Goal: Information Seeking & Learning: Learn about a topic

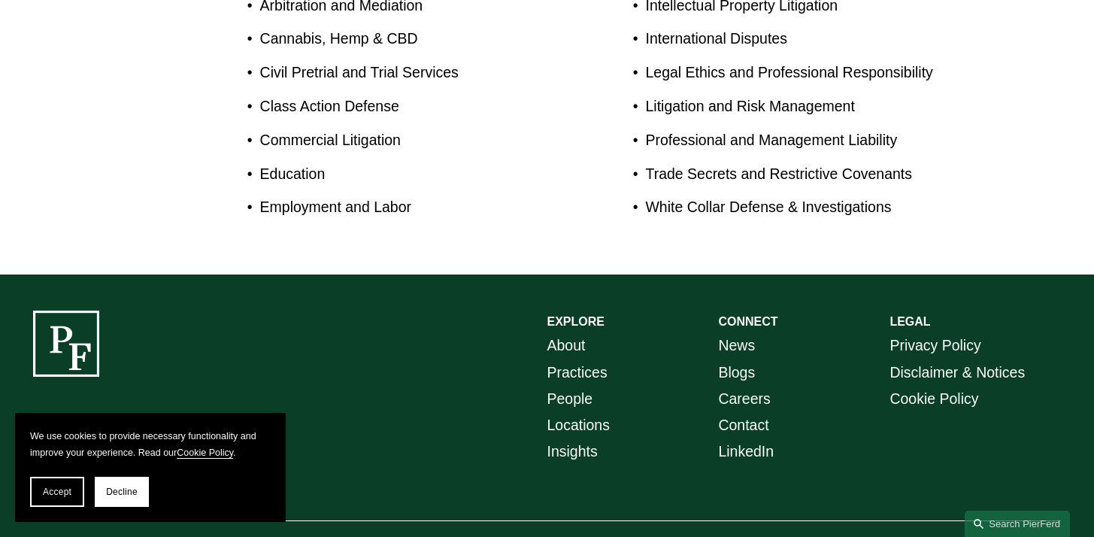
scroll to position [958, 0]
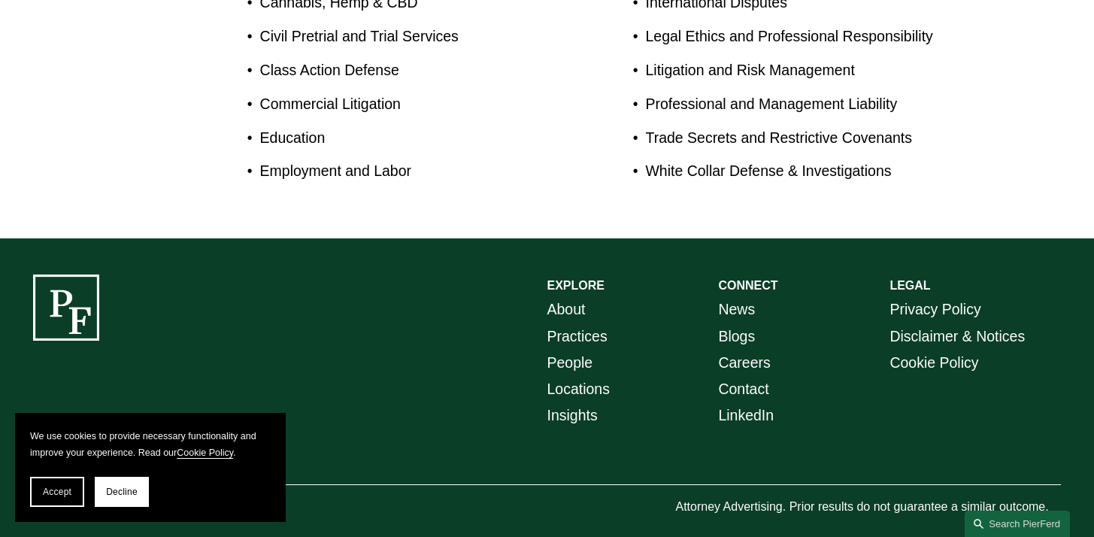
click at [733, 323] on link "Blogs" at bounding box center [736, 336] width 37 height 26
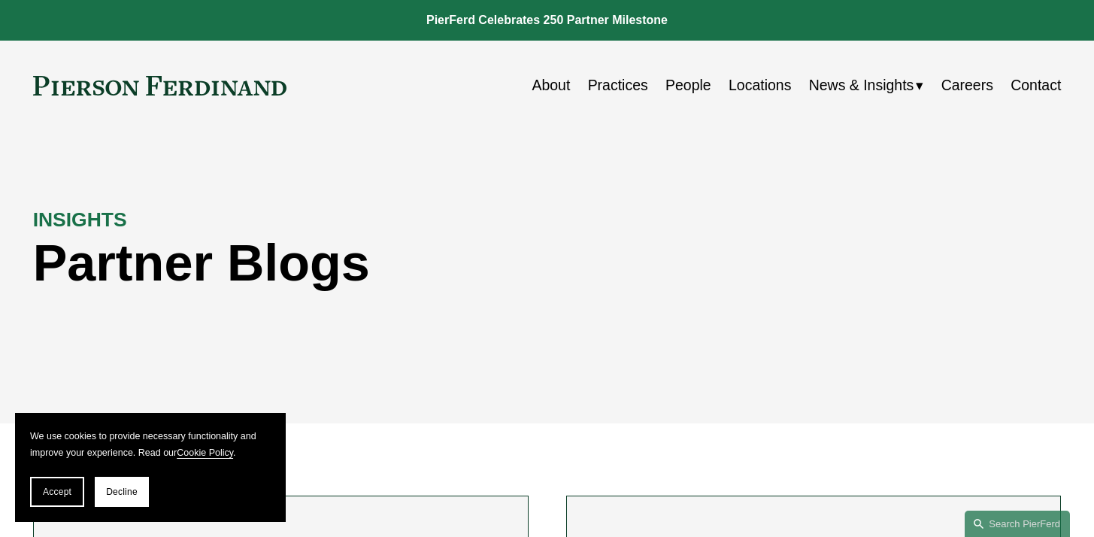
scroll to position [1, 0]
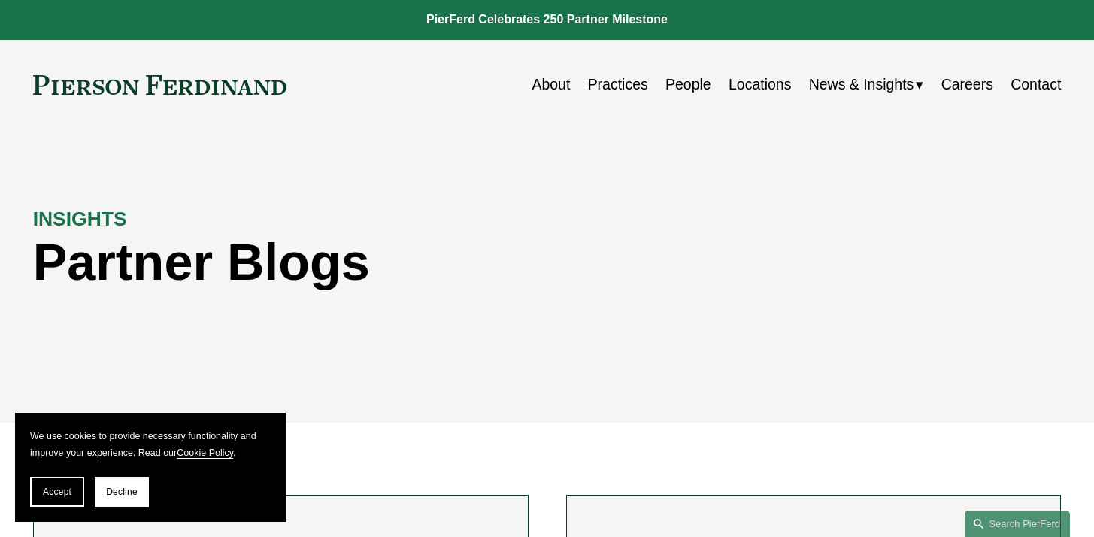
drag, startPoint x: 113, startPoint y: 492, endPoint x: 117, endPoint y: 480, distance: 12.1
click at [113, 492] on span "Decline" at bounding box center [122, 491] width 32 height 11
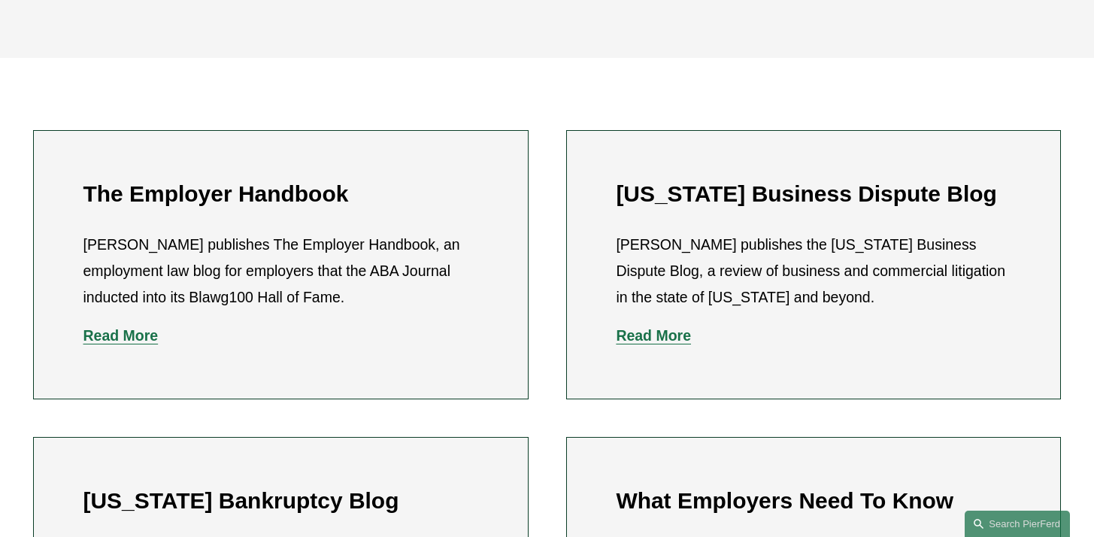
scroll to position [329, 0]
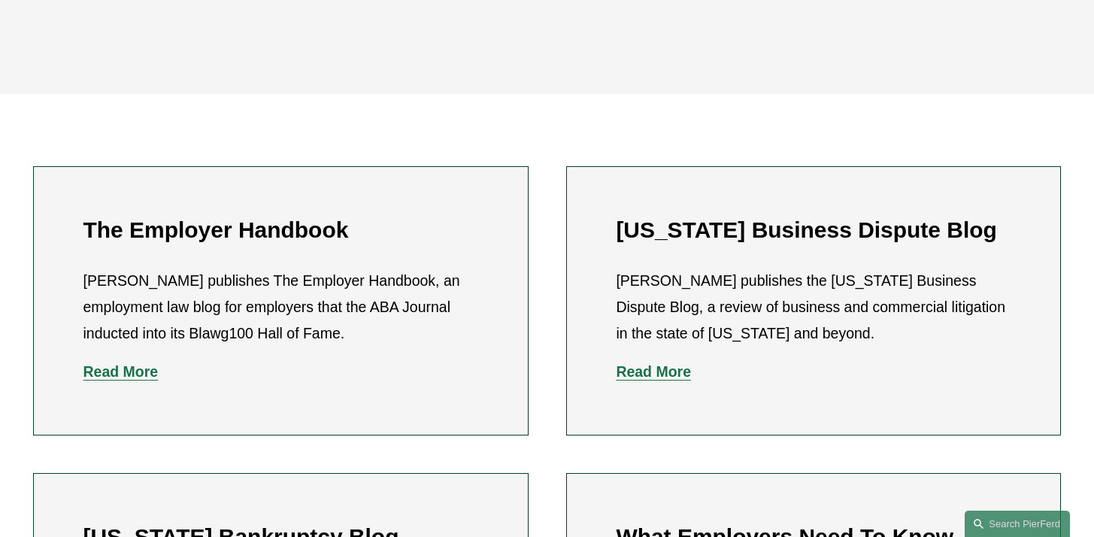
click at [134, 377] on strong "Read More" at bounding box center [120, 371] width 75 height 17
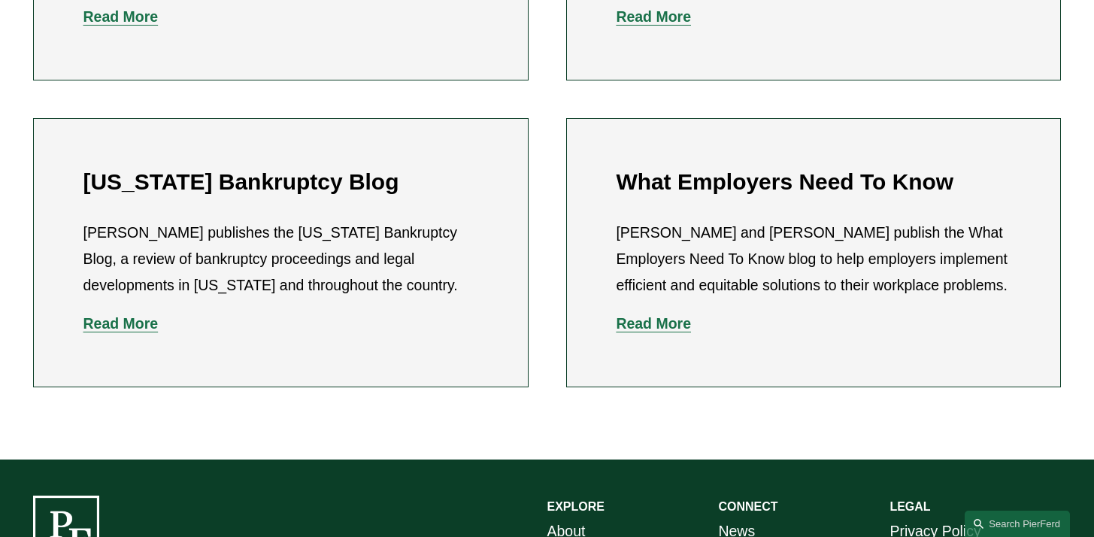
scroll to position [707, 0]
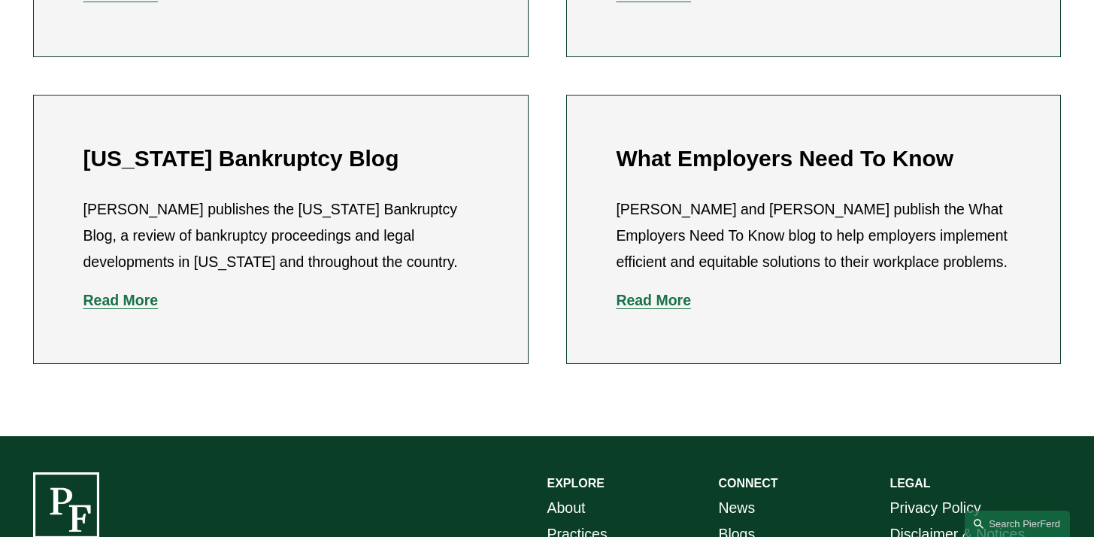
click at [673, 308] on strong "Read More" at bounding box center [653, 300] width 75 height 17
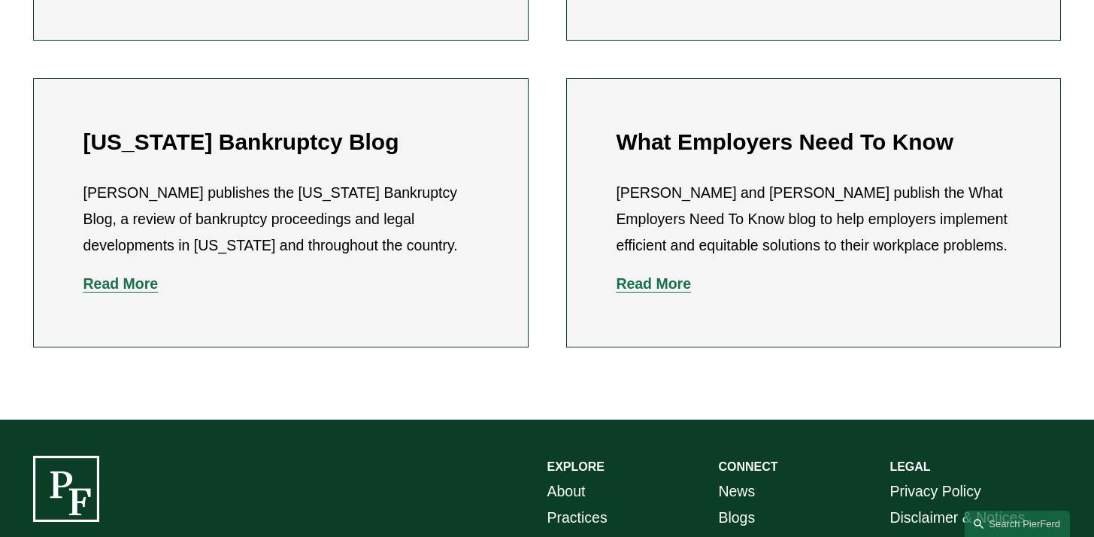
scroll to position [856, 0]
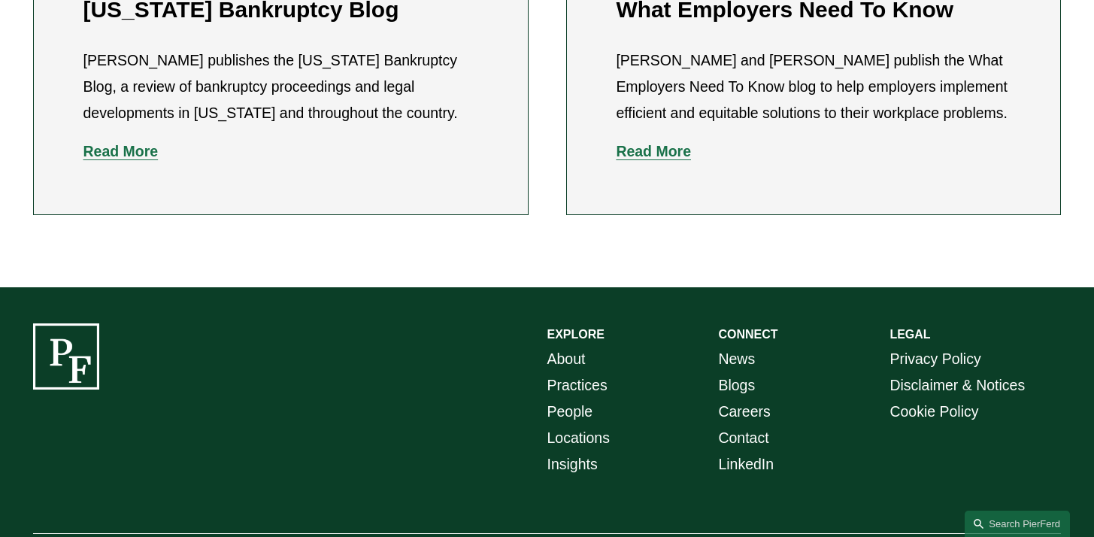
click at [669, 159] on strong "Read More" at bounding box center [653, 151] width 75 height 17
